Goal: Navigation & Orientation: Understand site structure

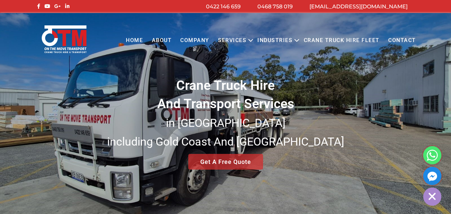
click at [245, 39] on link "Services" at bounding box center [232, 40] width 37 height 18
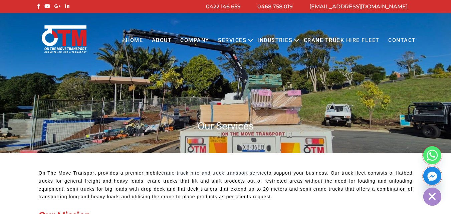
click at [253, 40] on icon "Primary menu" at bounding box center [251, 40] width 8 height 8
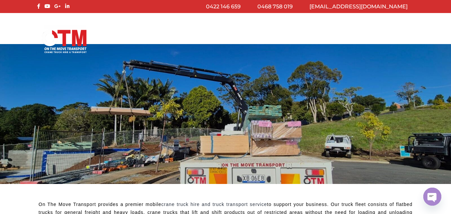
click at [119, 23] on div "Menu Close Home About COMPANY Services Open menu CRANE TRUCK HIRE FLATBED TRUCK…" at bounding box center [225, 35] width 391 height 30
click at [66, 36] on img at bounding box center [63, 39] width 47 height 29
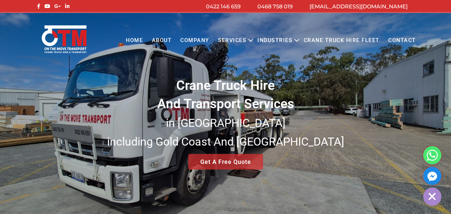
drag, startPoint x: 0, startPoint y: 0, endPoint x: 168, endPoint y: 40, distance: 172.6
click at [168, 40] on link "About" at bounding box center [161, 40] width 29 height 18
